Goal: Transaction & Acquisition: Purchase product/service

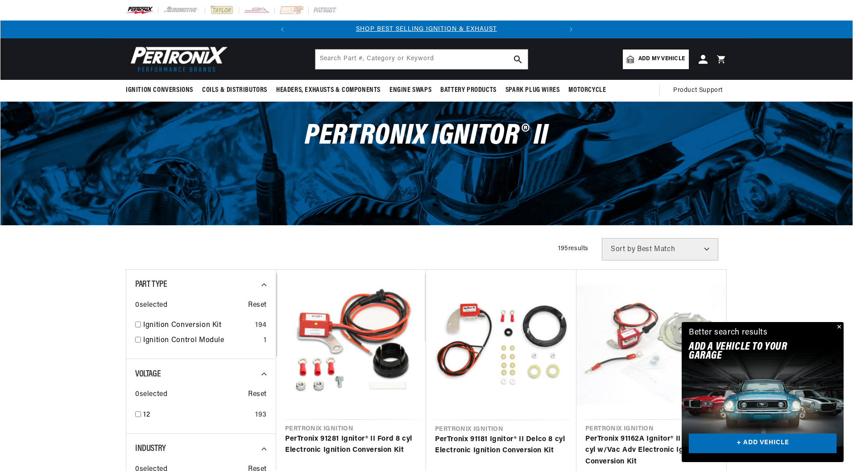
scroll to position [50, 0]
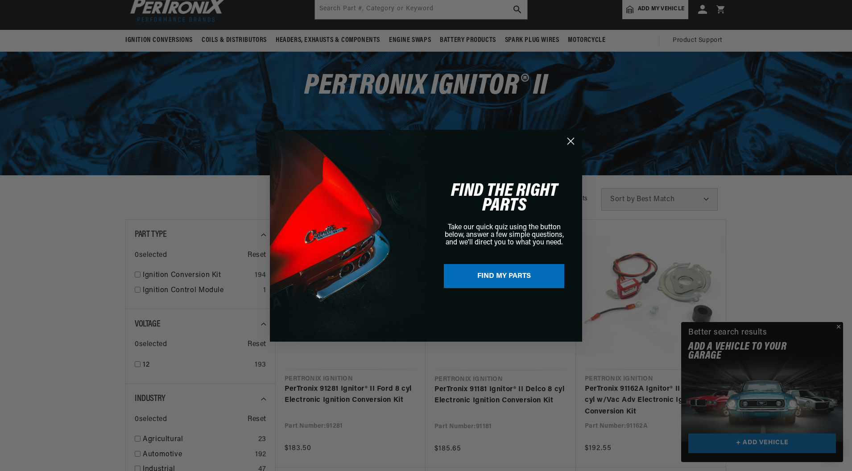
click at [840, 327] on button "Close" at bounding box center [837, 327] width 11 height 11
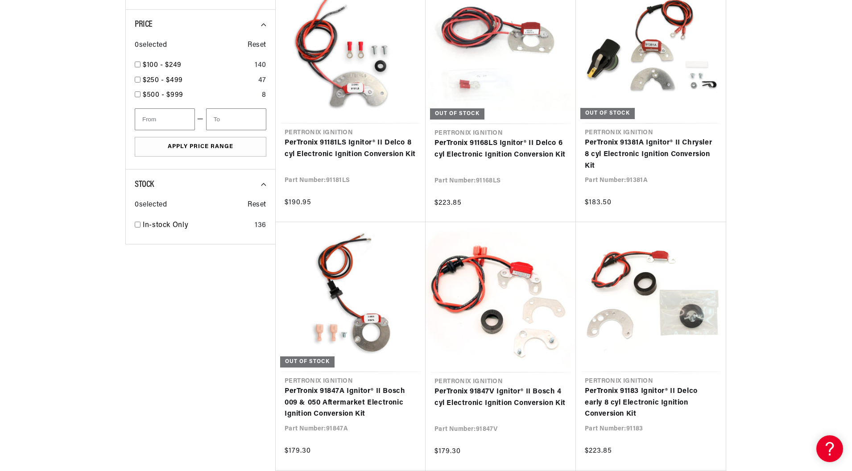
scroll to position [669, 0]
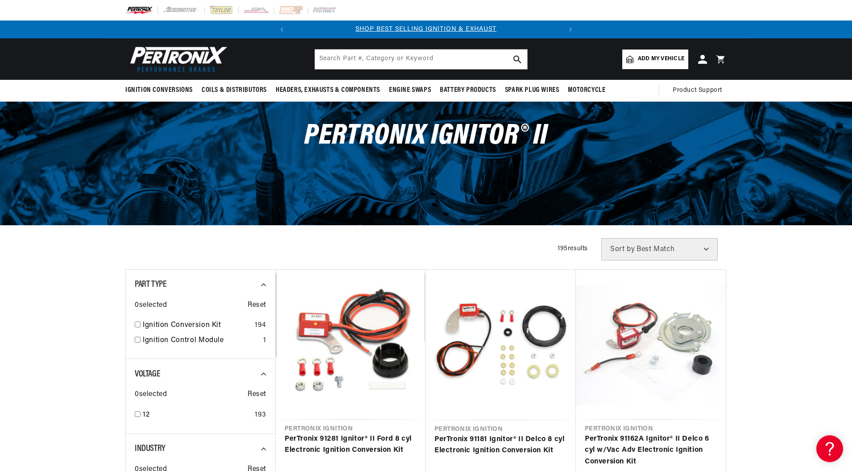
click at [648, 51] on link "Add my vehicle" at bounding box center [655, 60] width 66 height 20
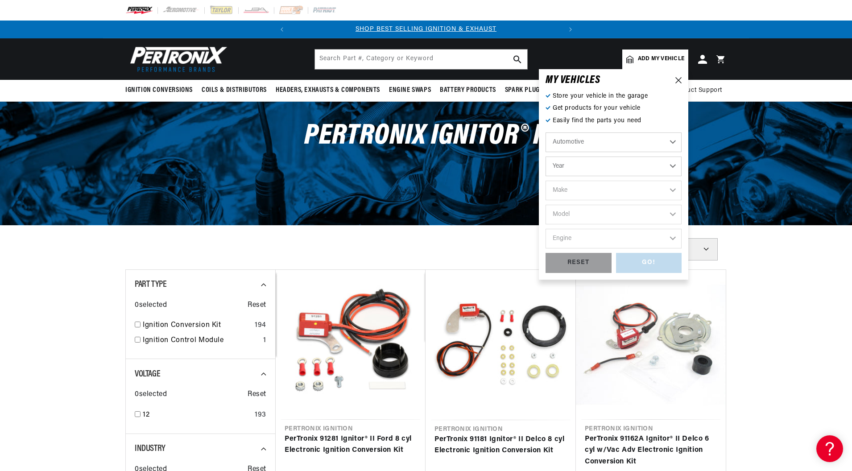
scroll to position [0, 270]
select select "1968"
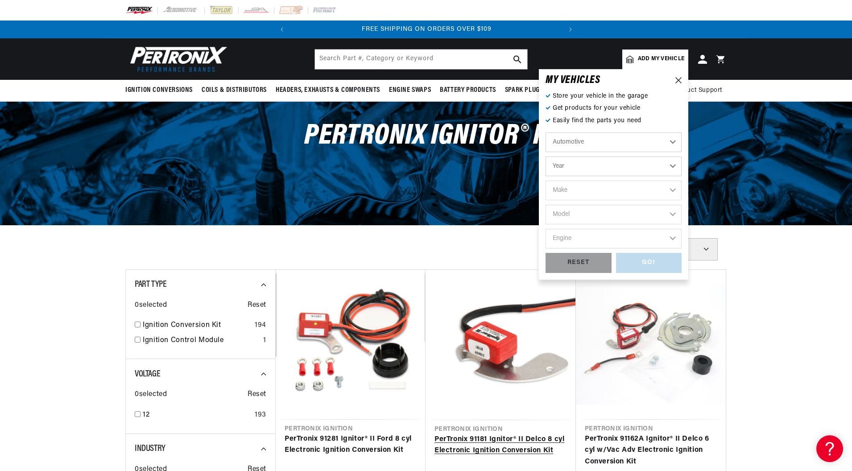
select select "1968"
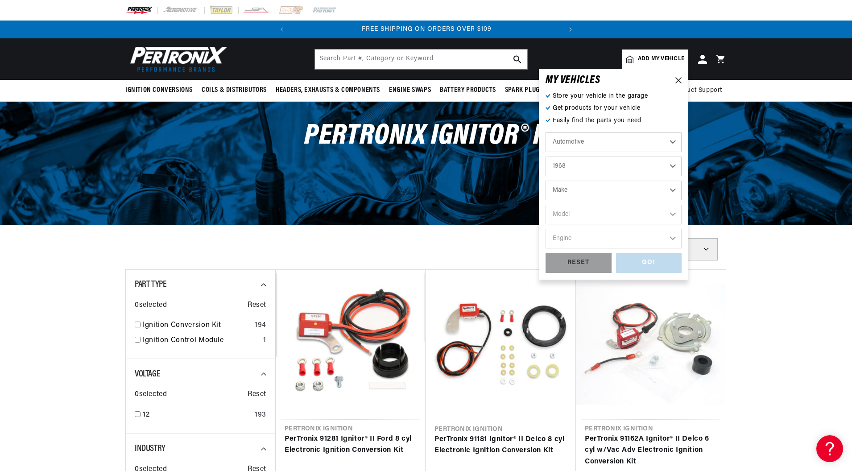
select select "Ford"
select select "Mustang"
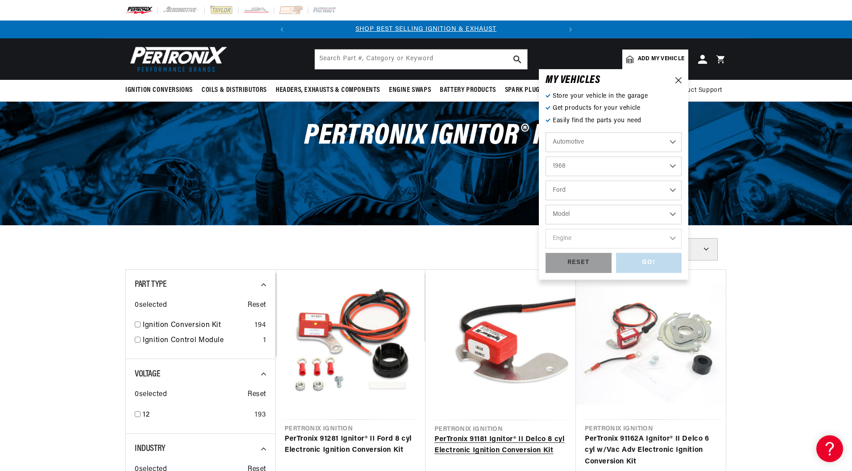
select select "Mustang"
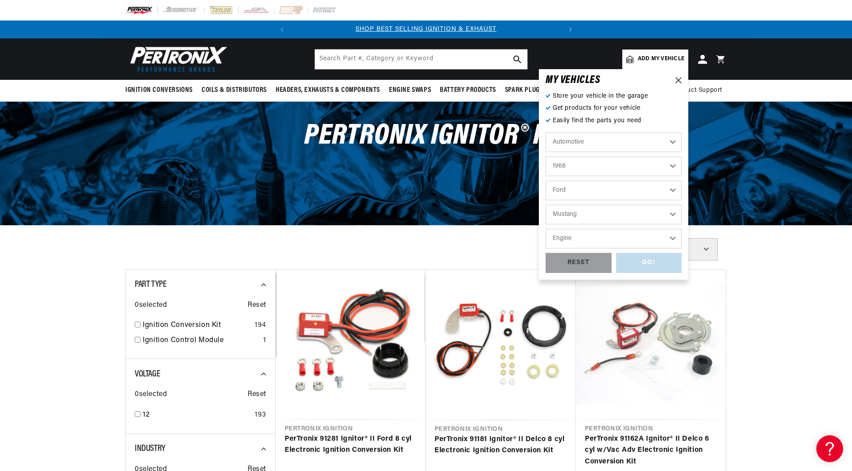
select select "200cid-3.3L"
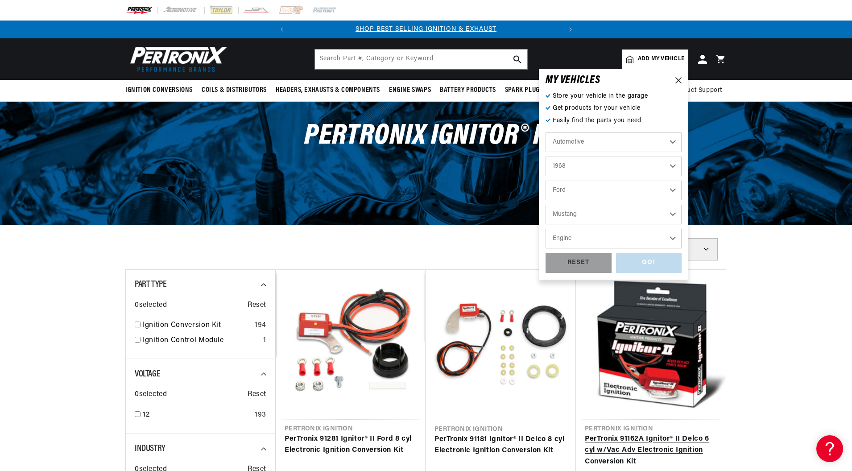
select select "200cid-3.3L"
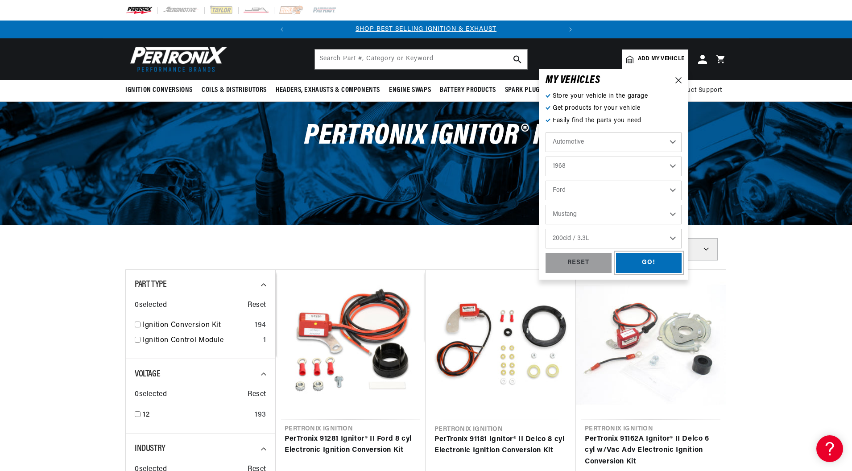
click at [665, 265] on div "GO!" at bounding box center [649, 263] width 66 height 20
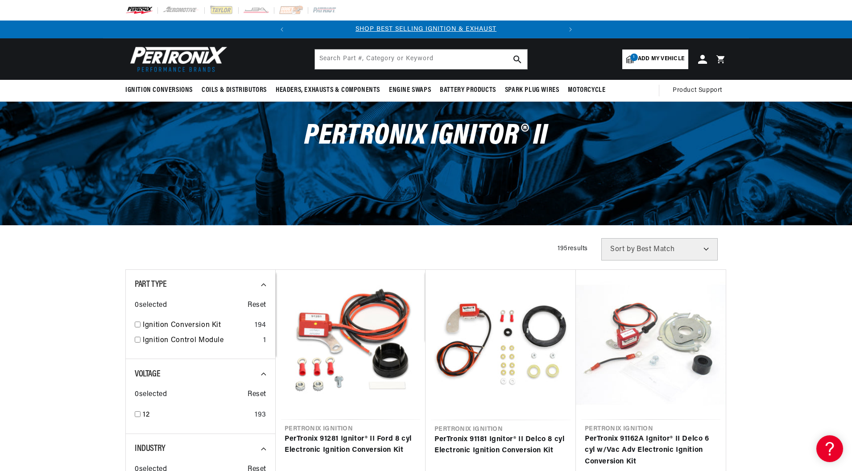
scroll to position [0, 270]
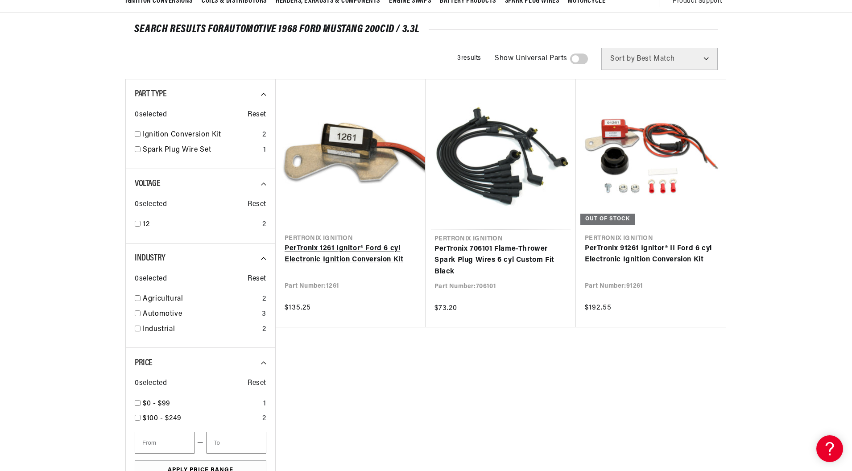
click at [345, 255] on link "PerTronix 1261 Ignitor® Ford 6 cyl Electronic Ignition Conversion Kit" at bounding box center [351, 254] width 132 height 23
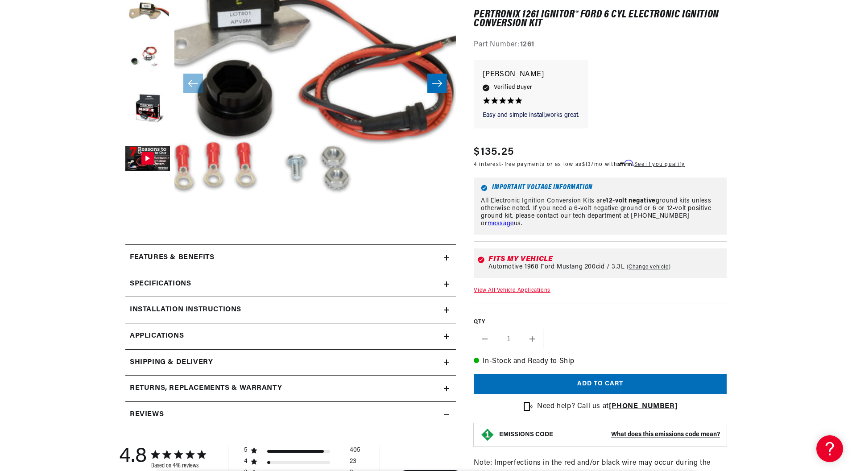
scroll to position [223, 0]
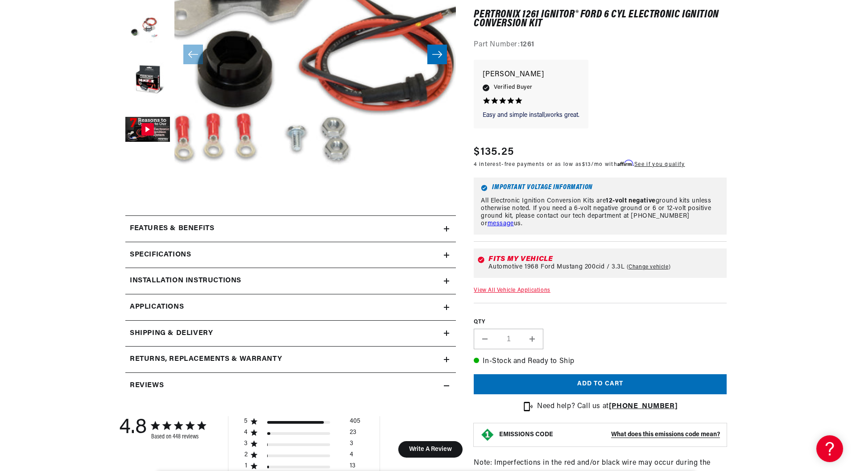
click at [416, 226] on div "Features & Benefits" at bounding box center [284, 229] width 319 height 12
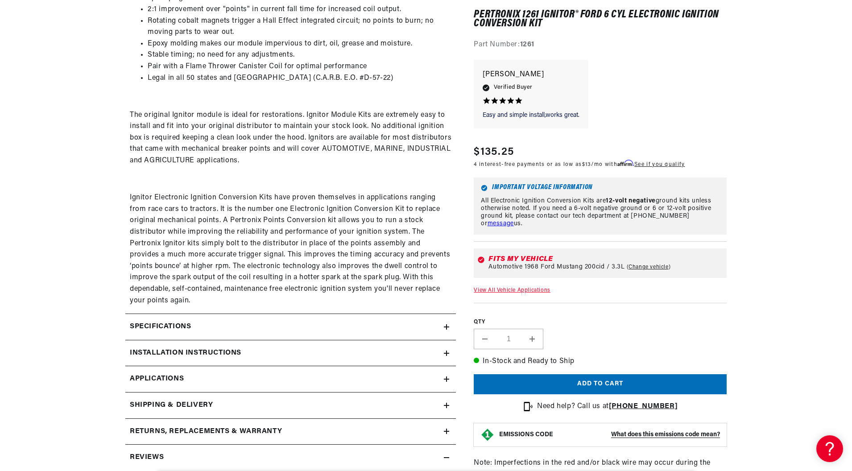
scroll to position [535, 0]
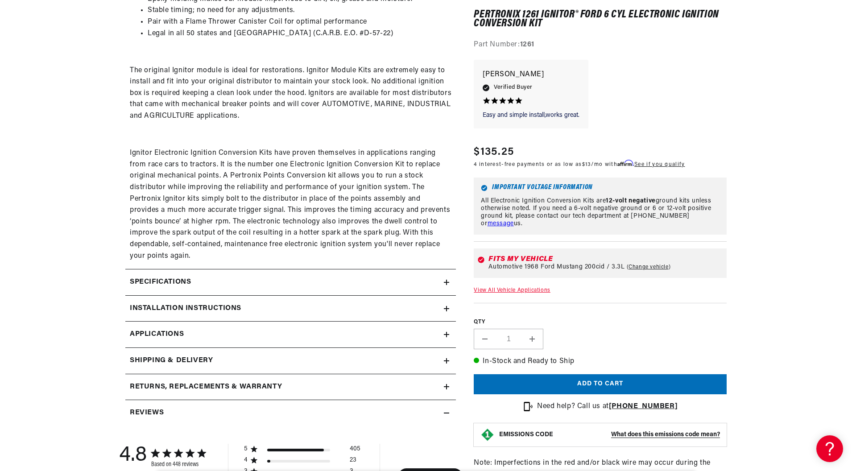
click at [443, 310] on div "Installation instructions" at bounding box center [284, 309] width 319 height 12
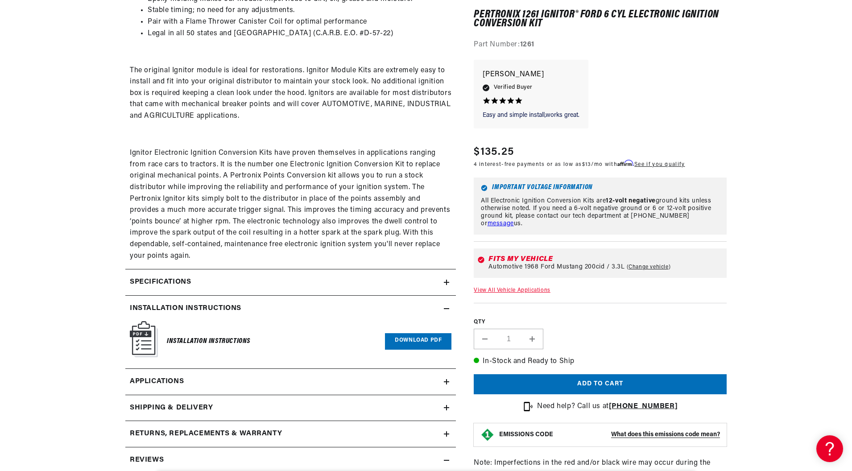
scroll to position [0, 0]
click at [136, 345] on img at bounding box center [144, 339] width 28 height 36
click at [415, 343] on link "Download PDF" at bounding box center [418, 341] width 66 height 17
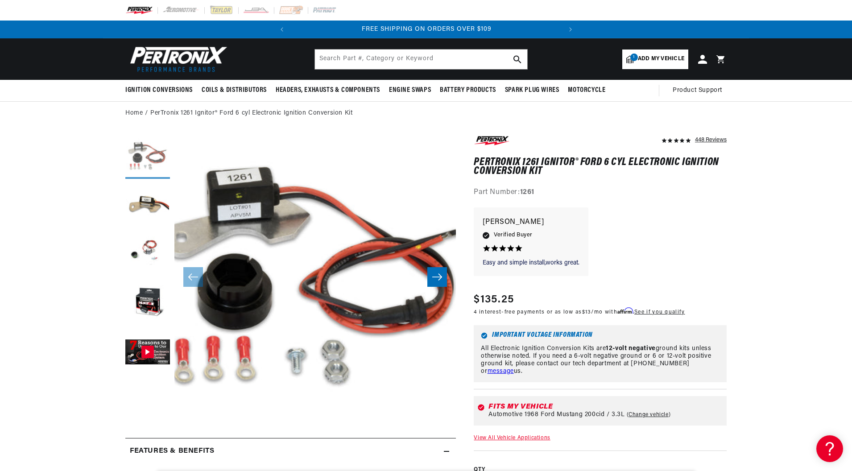
click at [147, 155] on button "Load image 1 in gallery view" at bounding box center [147, 156] width 45 height 45
click at [145, 210] on button "Load image 2 in gallery view" at bounding box center [147, 205] width 45 height 45
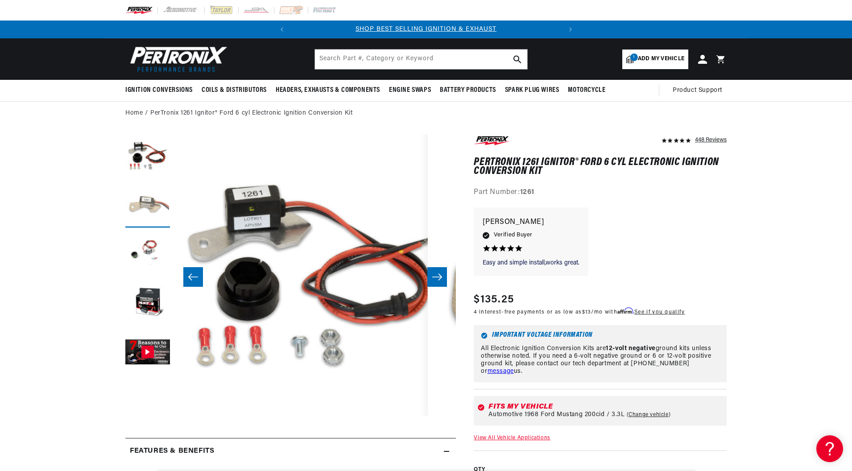
scroll to position [0, 281]
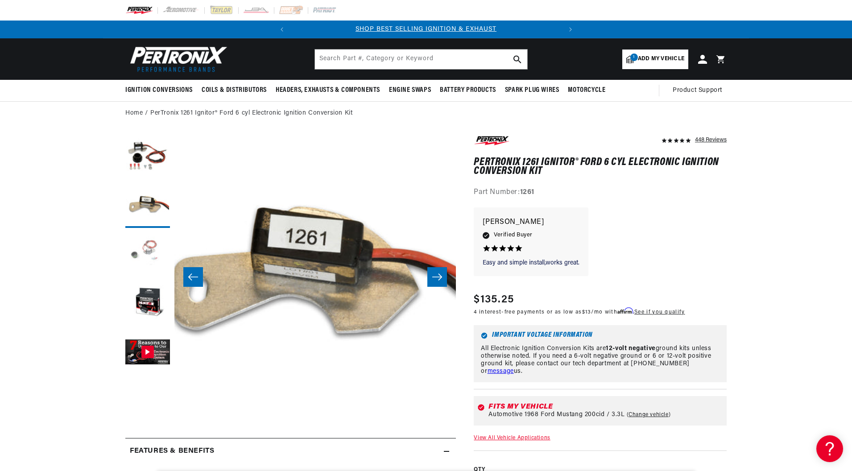
click at [148, 253] on button "Load image 3 in gallery view" at bounding box center [147, 254] width 45 height 45
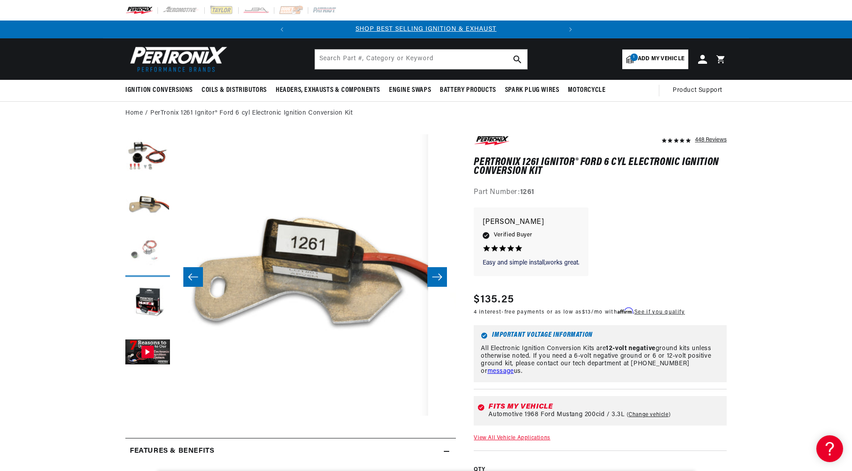
scroll to position [0, 563]
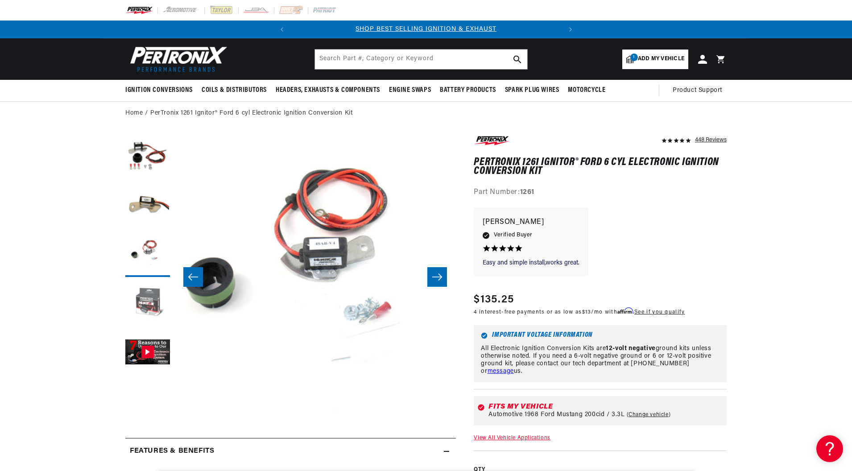
click at [144, 297] on button "Load image 4 in gallery view" at bounding box center [147, 303] width 45 height 45
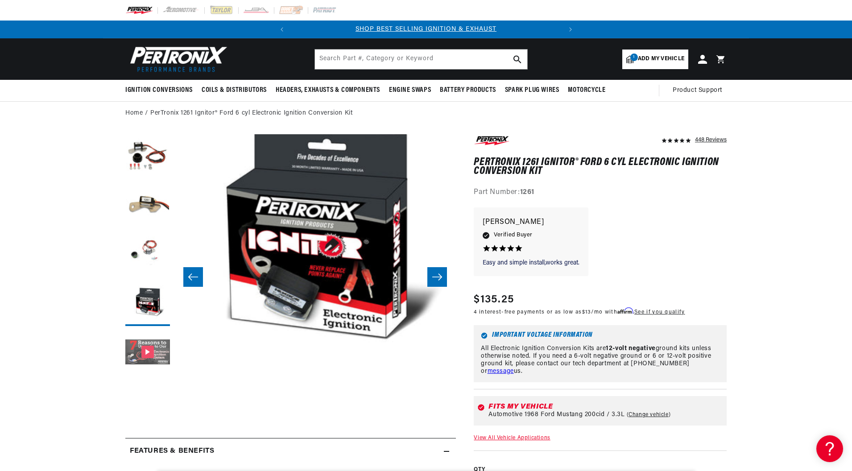
scroll to position [0, 270]
click at [162, 356] on button "Gallery Viewer" at bounding box center [147, 353] width 45 height 45
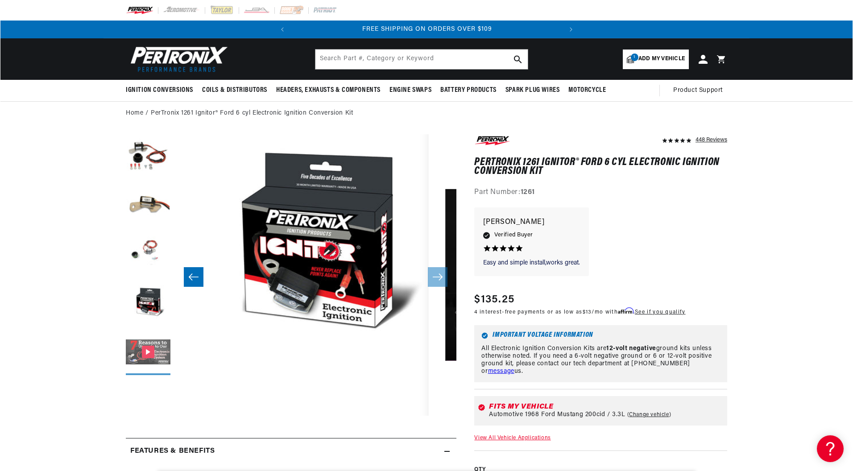
scroll to position [0, 1127]
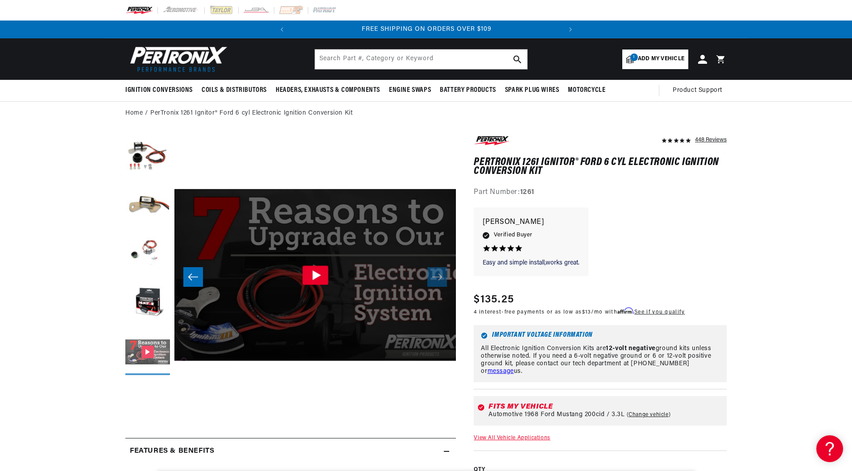
click at [147, 348] on button "Gallery Viewer" at bounding box center [147, 353] width 45 height 45
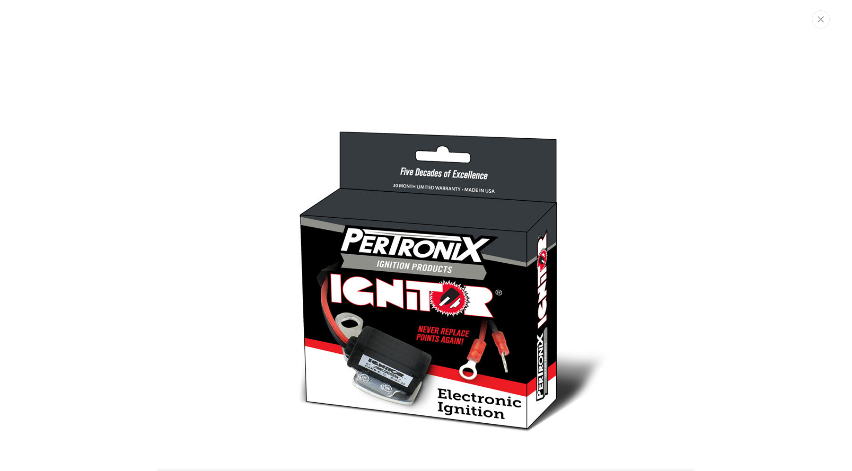
scroll to position [0, 0]
drag, startPoint x: 762, startPoint y: 168, endPoint x: 762, endPoint y: 195, distance: 27.7
click at [762, 195] on div "Media gallery" at bounding box center [426, 235] width 853 height 471
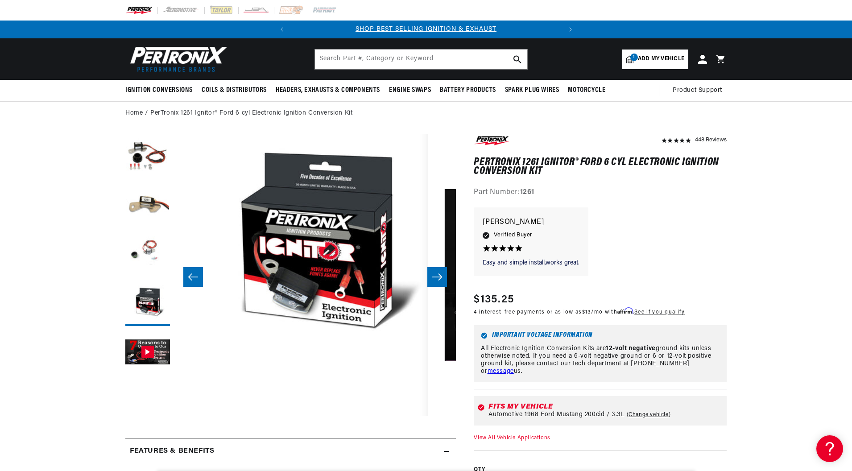
click at [439, 276] on icon "Slide right" at bounding box center [437, 277] width 11 height 9
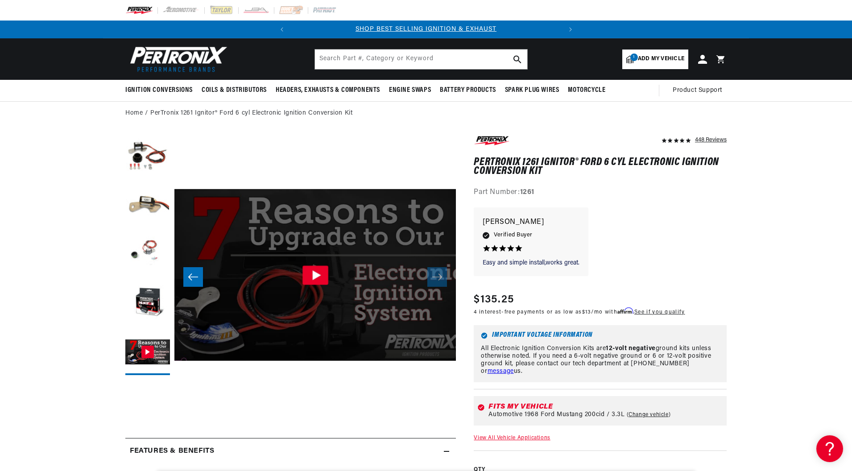
click at [316, 276] on icon "Gallery Viewer" at bounding box center [316, 275] width 8 height 10
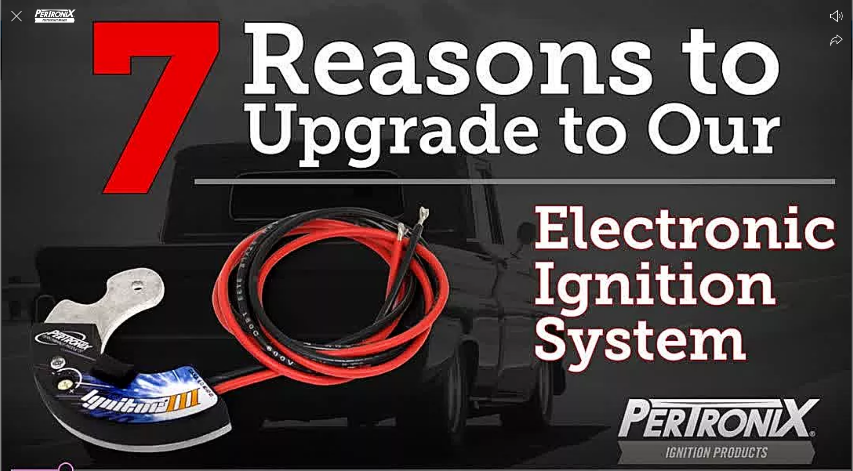
scroll to position [0, 270]
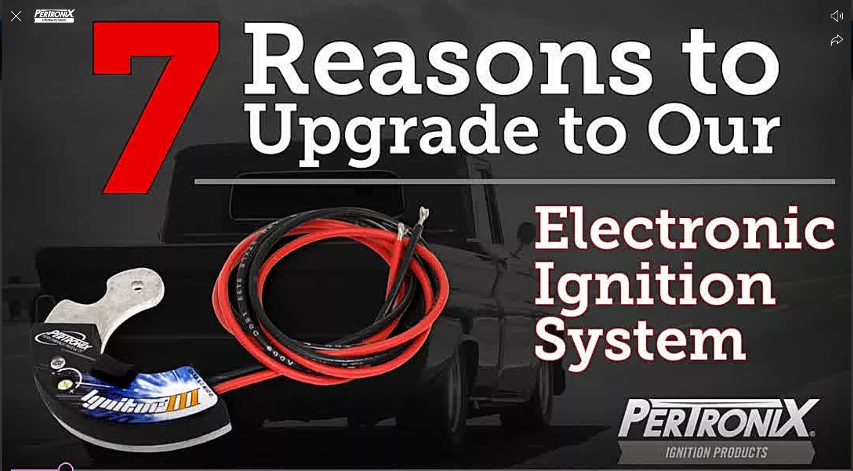
click at [425, 231] on div at bounding box center [426, 235] width 853 height 471
click at [560, 61] on div at bounding box center [426, 235] width 853 height 471
click at [6, 16] on icon "Close the video player" at bounding box center [16, 16] width 20 height 20
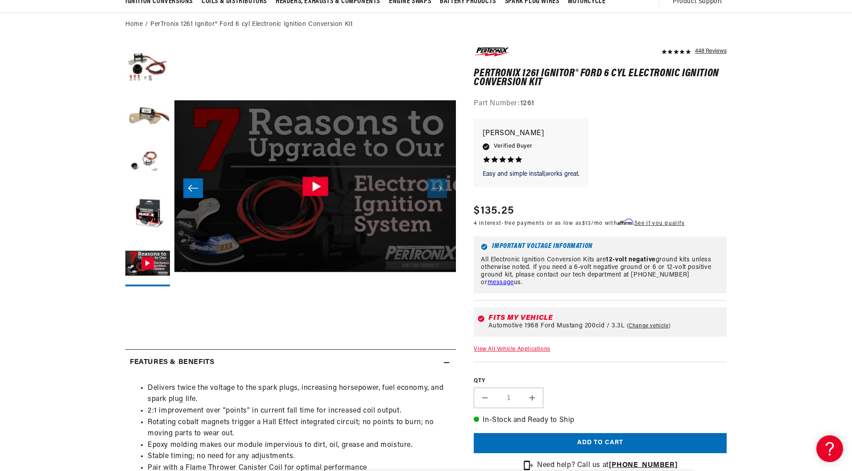
scroll to position [0, 0]
click at [314, 184] on icon "Gallery Viewer" at bounding box center [316, 187] width 8 height 10
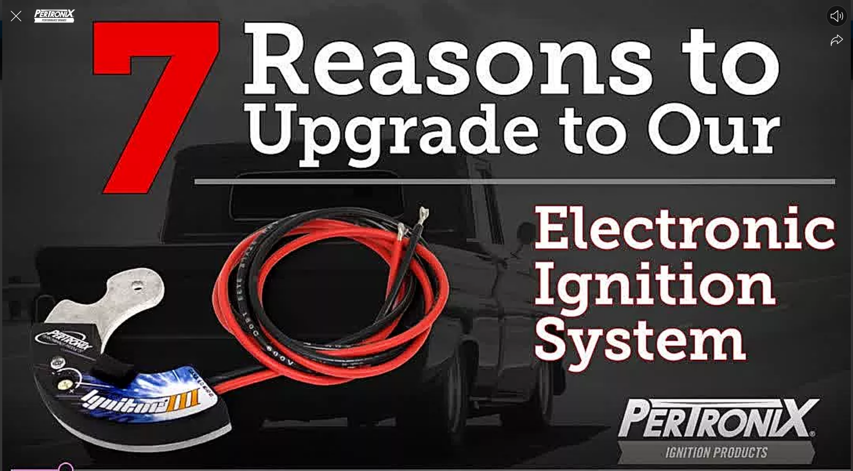
click at [840, 18] on icon "Mute video" at bounding box center [837, 16] width 12 height 12
click at [838, 19] on icon "Unmute video" at bounding box center [836, 15] width 13 height 13
click at [724, 124] on div at bounding box center [426, 235] width 853 height 471
click at [571, 146] on div at bounding box center [426, 235] width 853 height 471
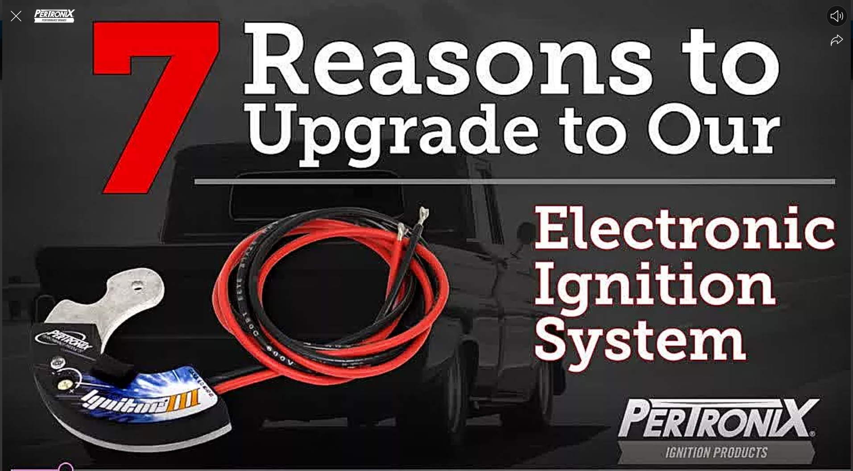
drag, startPoint x: 323, startPoint y: 231, endPoint x: 323, endPoint y: 254, distance: 23.2
click at [323, 254] on div at bounding box center [426, 235] width 853 height 471
drag, startPoint x: 323, startPoint y: 254, endPoint x: 324, endPoint y: 260, distance: 5.5
click at [323, 260] on div at bounding box center [426, 235] width 853 height 471
click at [327, 269] on div at bounding box center [426, 235] width 853 height 471
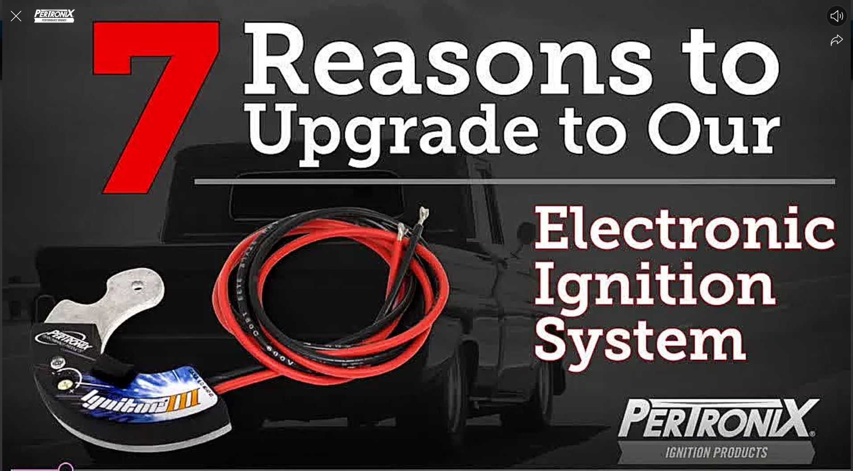
click at [327, 270] on div at bounding box center [426, 235] width 853 height 471
click at [14, 14] on icon "Close the video player" at bounding box center [16, 16] width 11 height 11
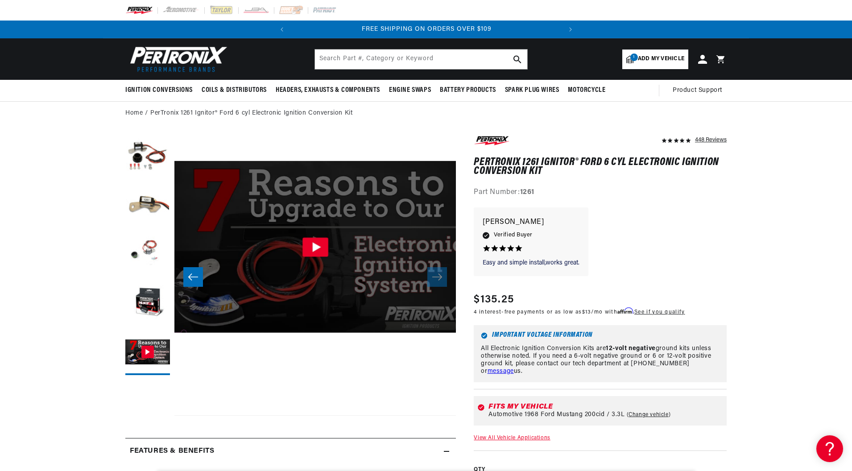
scroll to position [0, 1127]
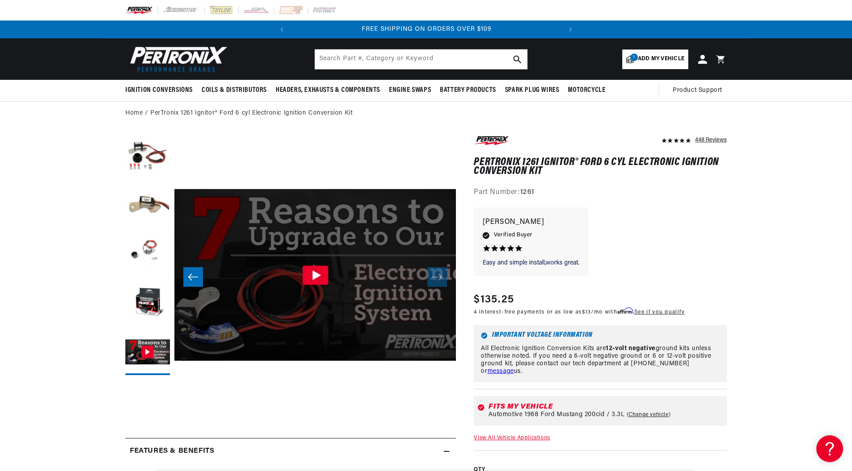
drag, startPoint x: 476, startPoint y: 158, endPoint x: 572, endPoint y: 171, distance: 96.8
click at [570, 170] on h1 "PerTronix 1261 Ignitor® Ford 6 cyl Electronic Ignition Conversion Kit" at bounding box center [600, 167] width 253 height 18
drag, startPoint x: 570, startPoint y: 170, endPoint x: 527, endPoint y: 162, distance: 43.7
